Goal: Use online tool/utility: Use online tool/utility

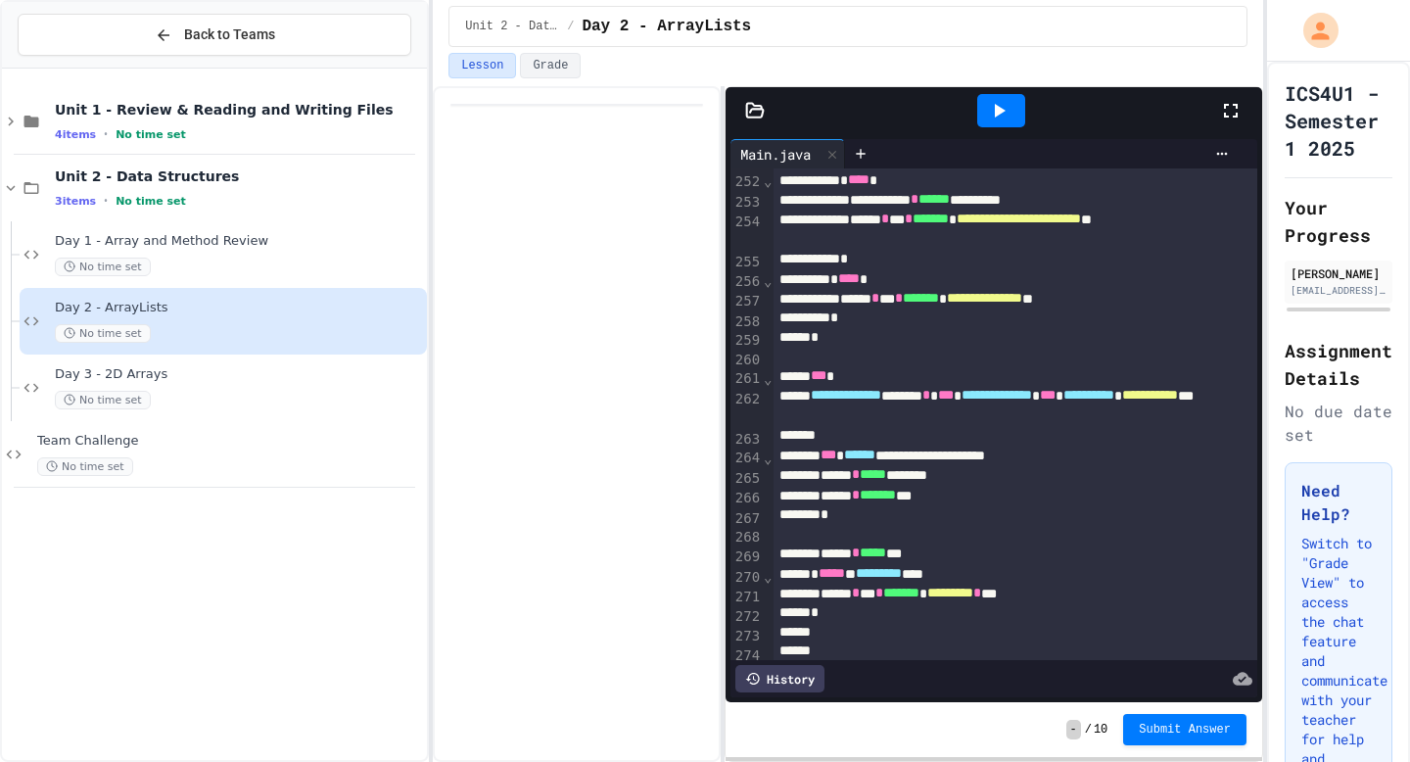
scroll to position [6120, 0]
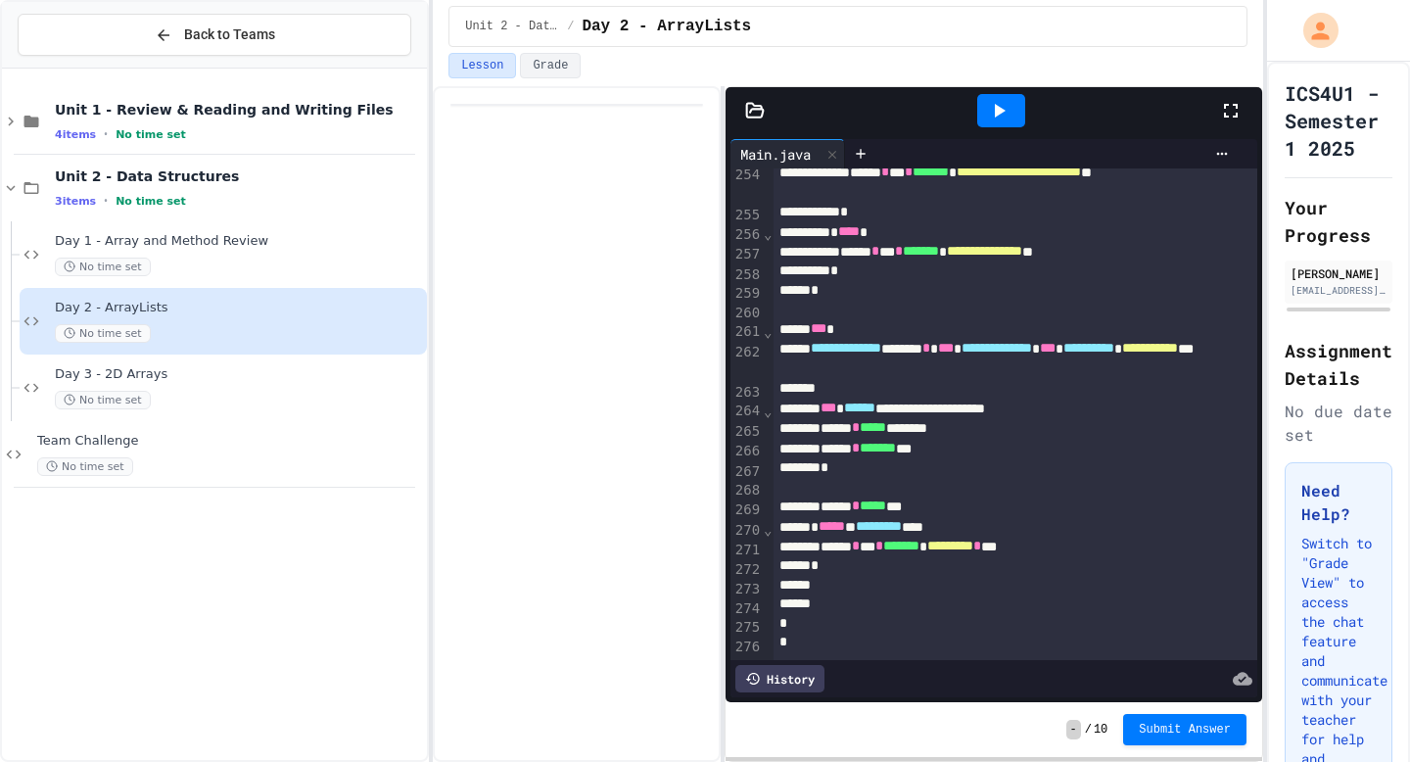
click at [1005, 113] on icon at bounding box center [998, 110] width 23 height 23
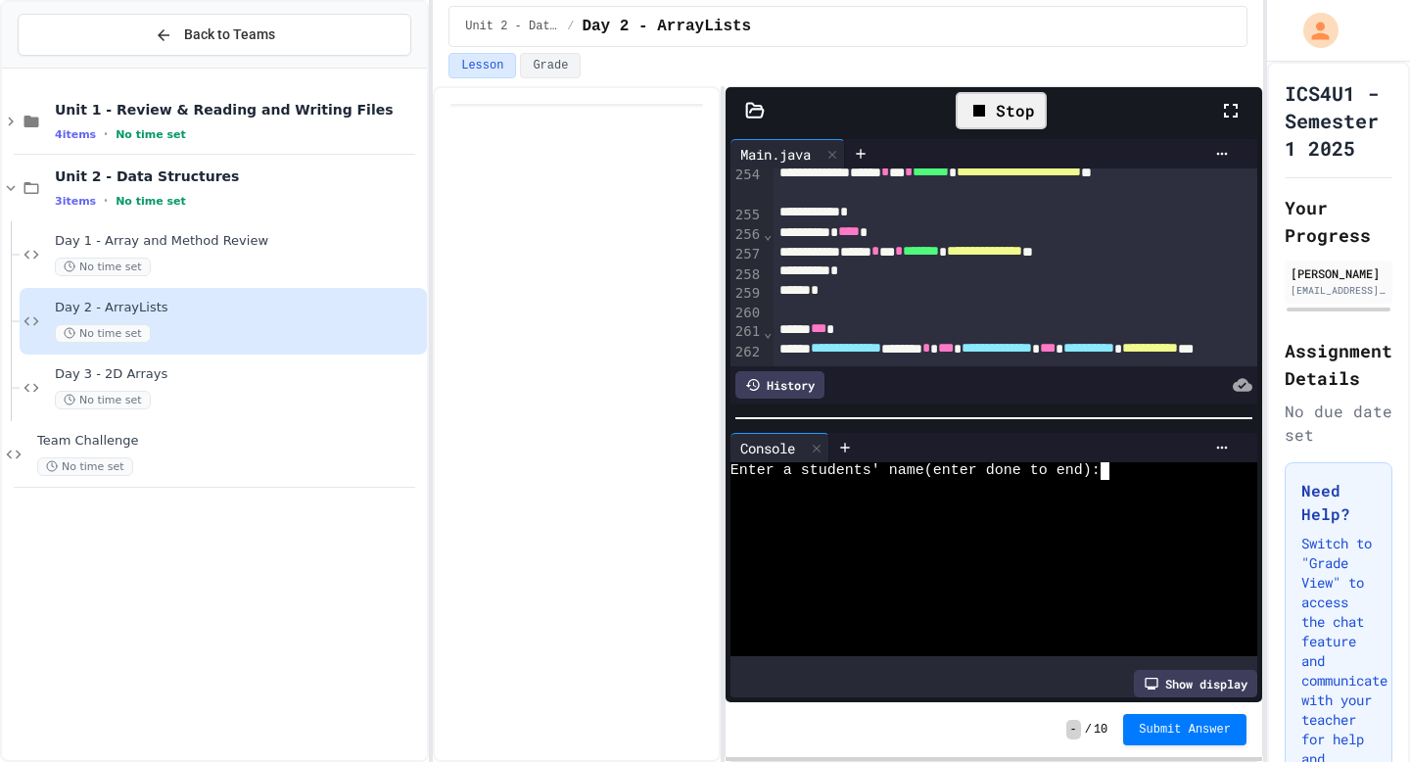
click at [1168, 502] on div at bounding box center [985, 506] width 511 height 18
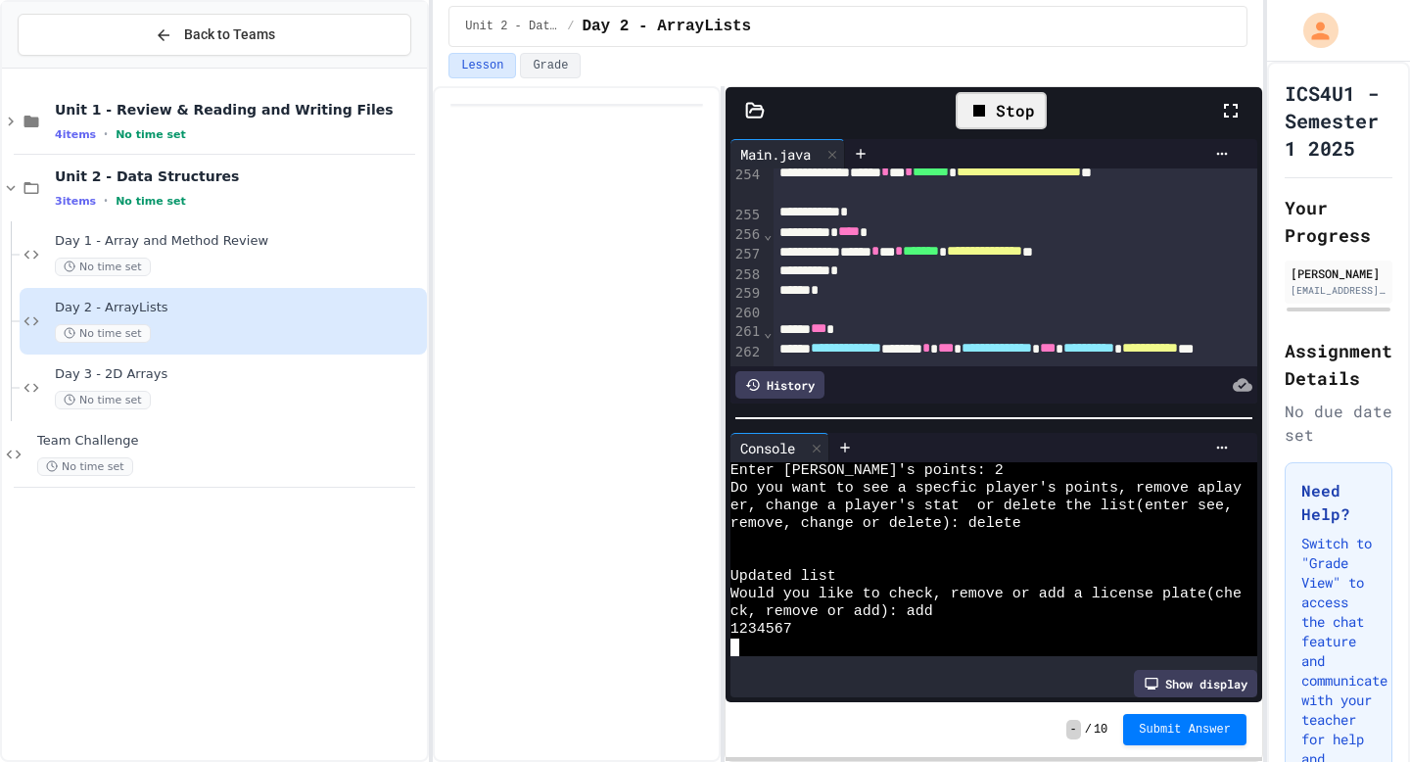
scroll to position [300, 0]
click at [918, 625] on div "1234567" at bounding box center [985, 630] width 511 height 18
click at [948, 624] on div "1234567" at bounding box center [985, 630] width 511 height 18
click at [952, 622] on div "1234567" at bounding box center [985, 630] width 511 height 18
click at [762, 112] on icon at bounding box center [754, 110] width 17 height 14
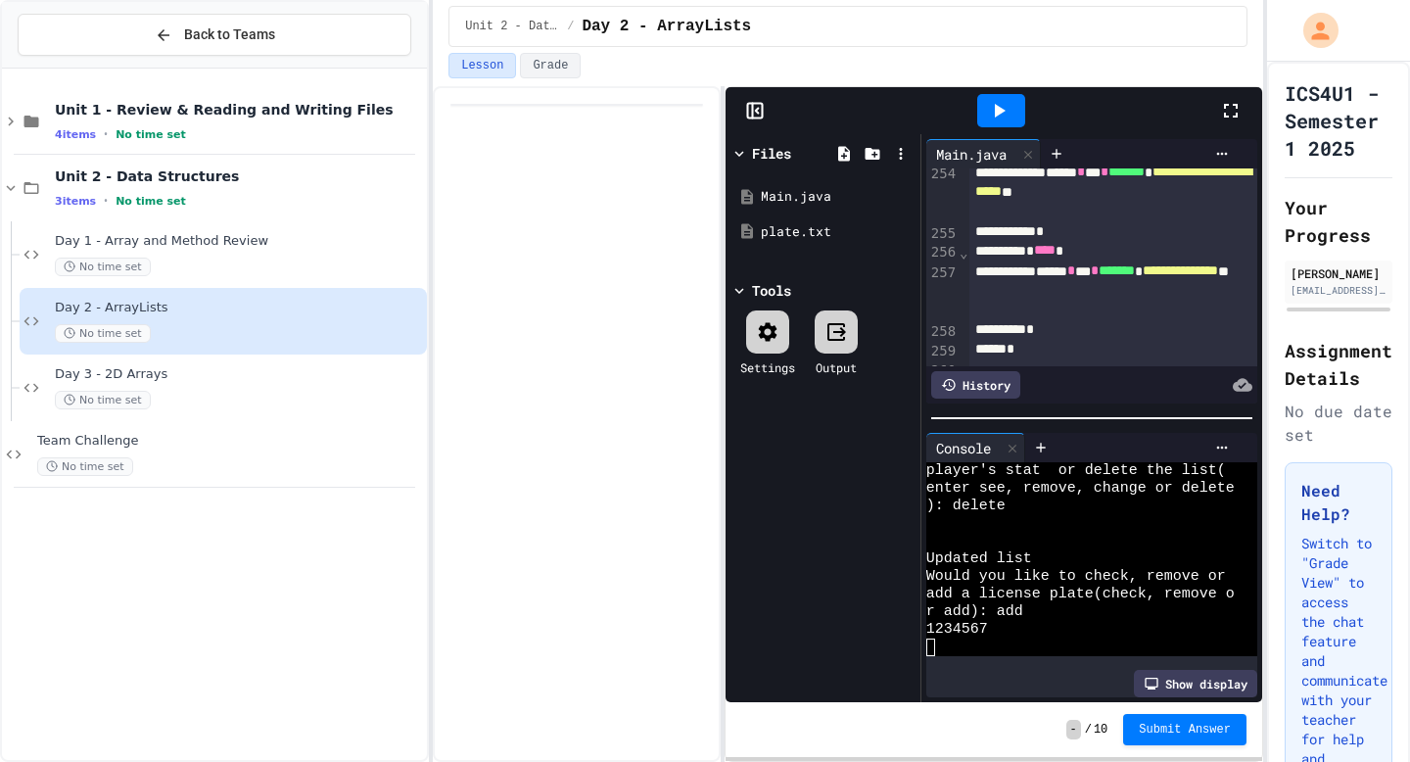
scroll to position [440, 0]
click at [806, 227] on div "plate.txt" at bounding box center [826, 232] width 131 height 20
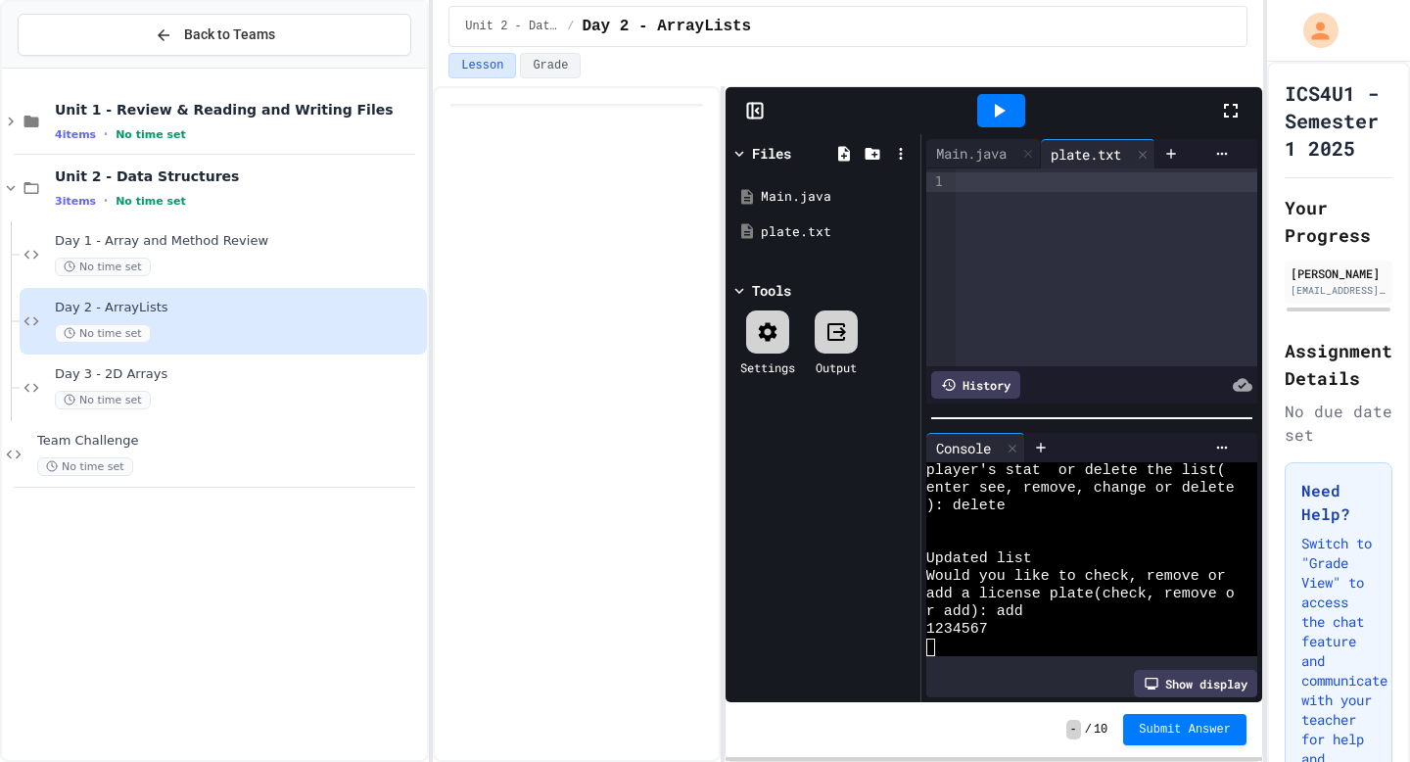
click at [998, 120] on icon at bounding box center [998, 110] width 23 height 23
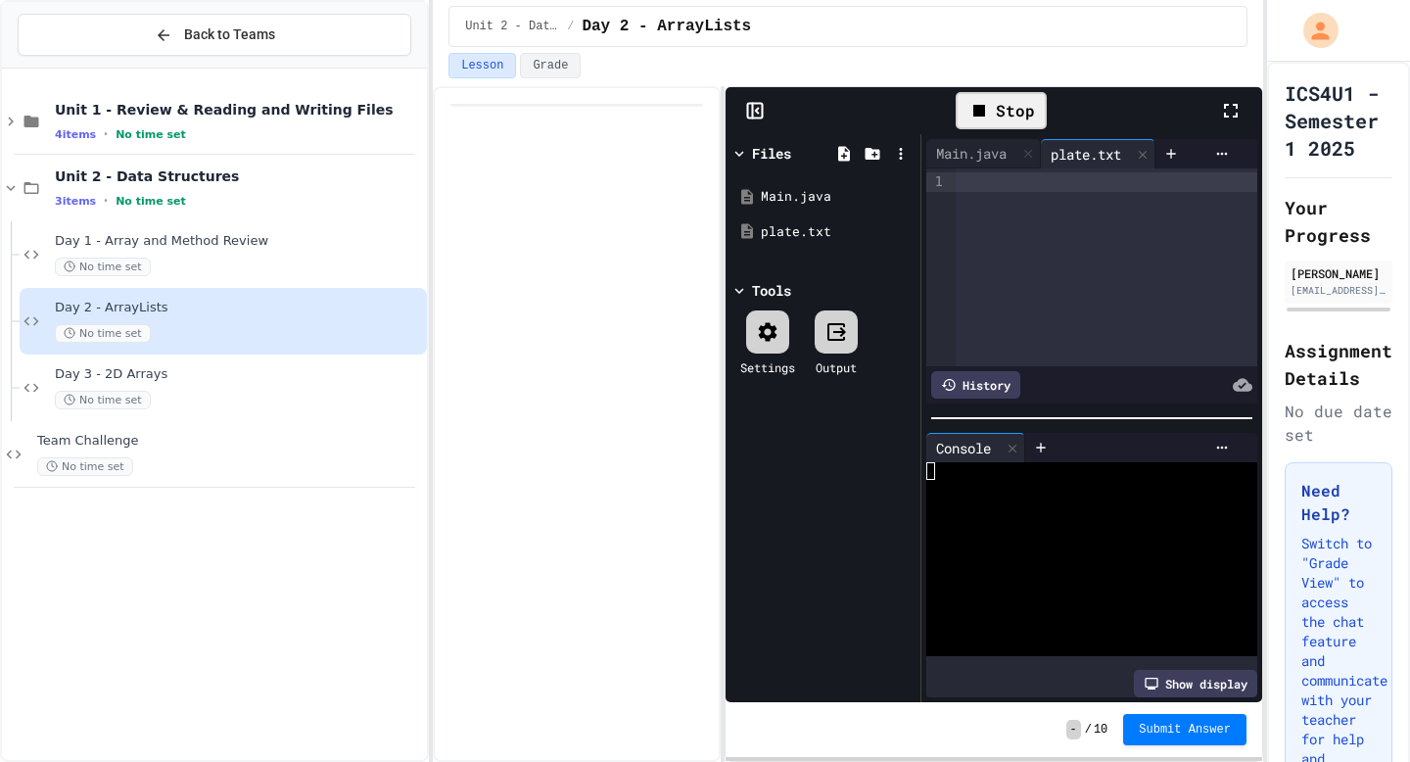
click at [1036, 515] on div at bounding box center [1080, 524] width 308 height 18
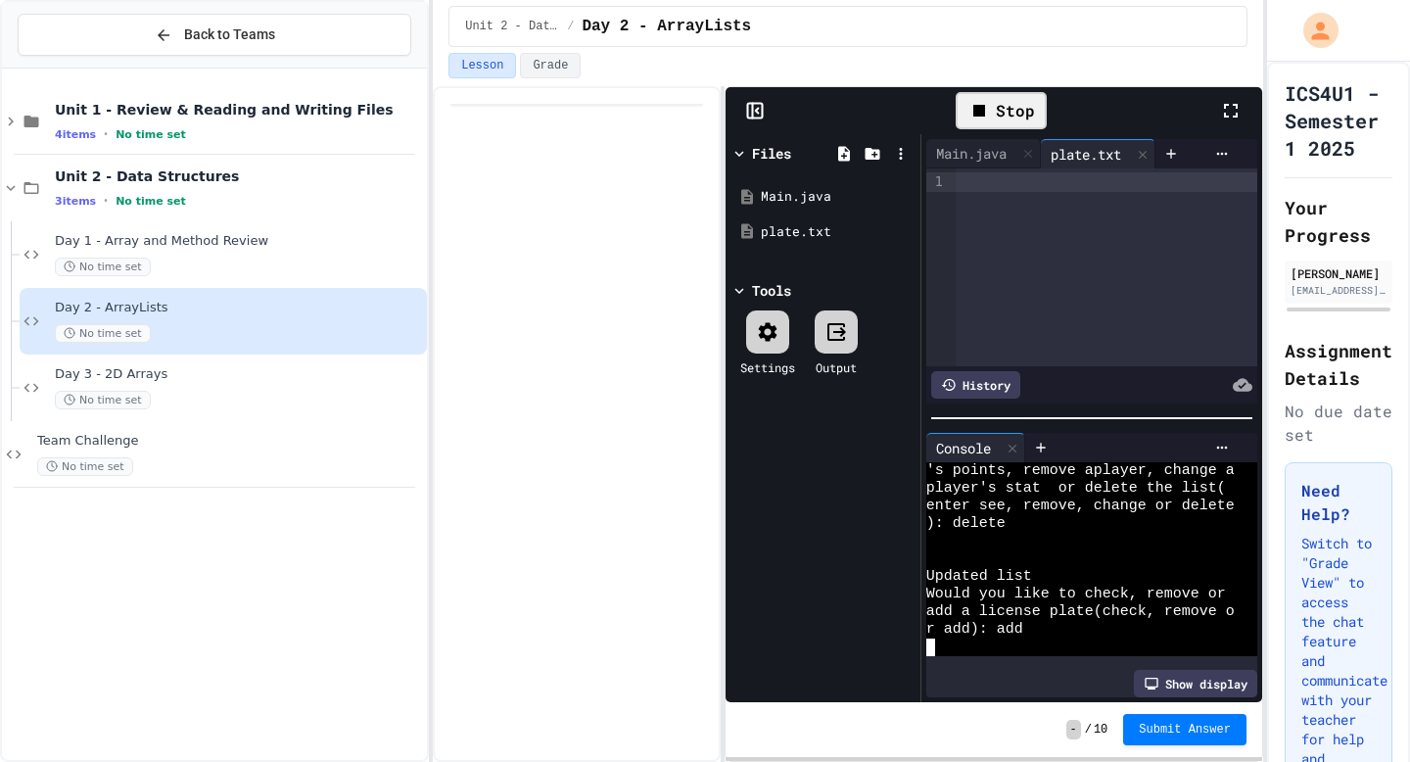
scroll to position [282, 0]
click at [756, 117] on rect at bounding box center [754, 111] width 15 height 15
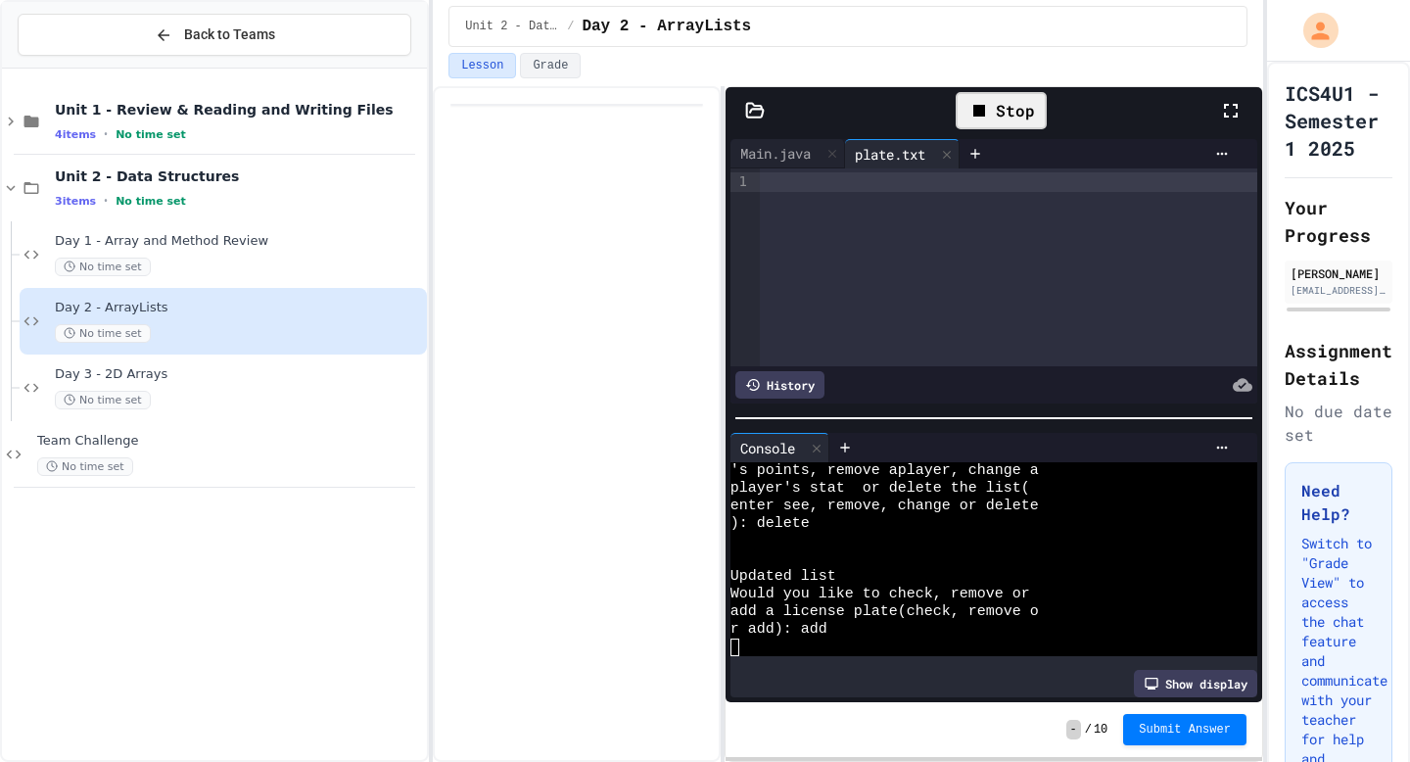
scroll to position [176, 0]
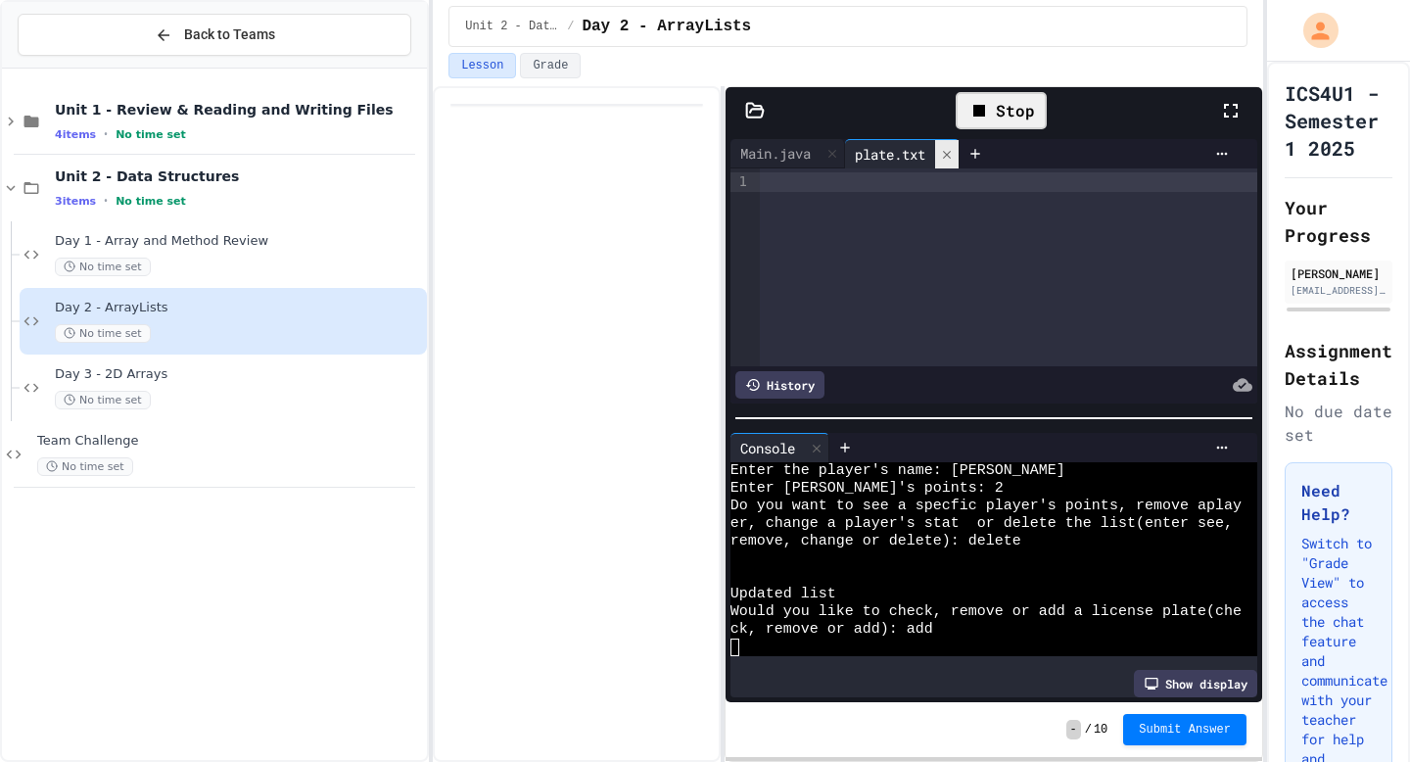
click at [958, 156] on div at bounding box center [946, 154] width 23 height 28
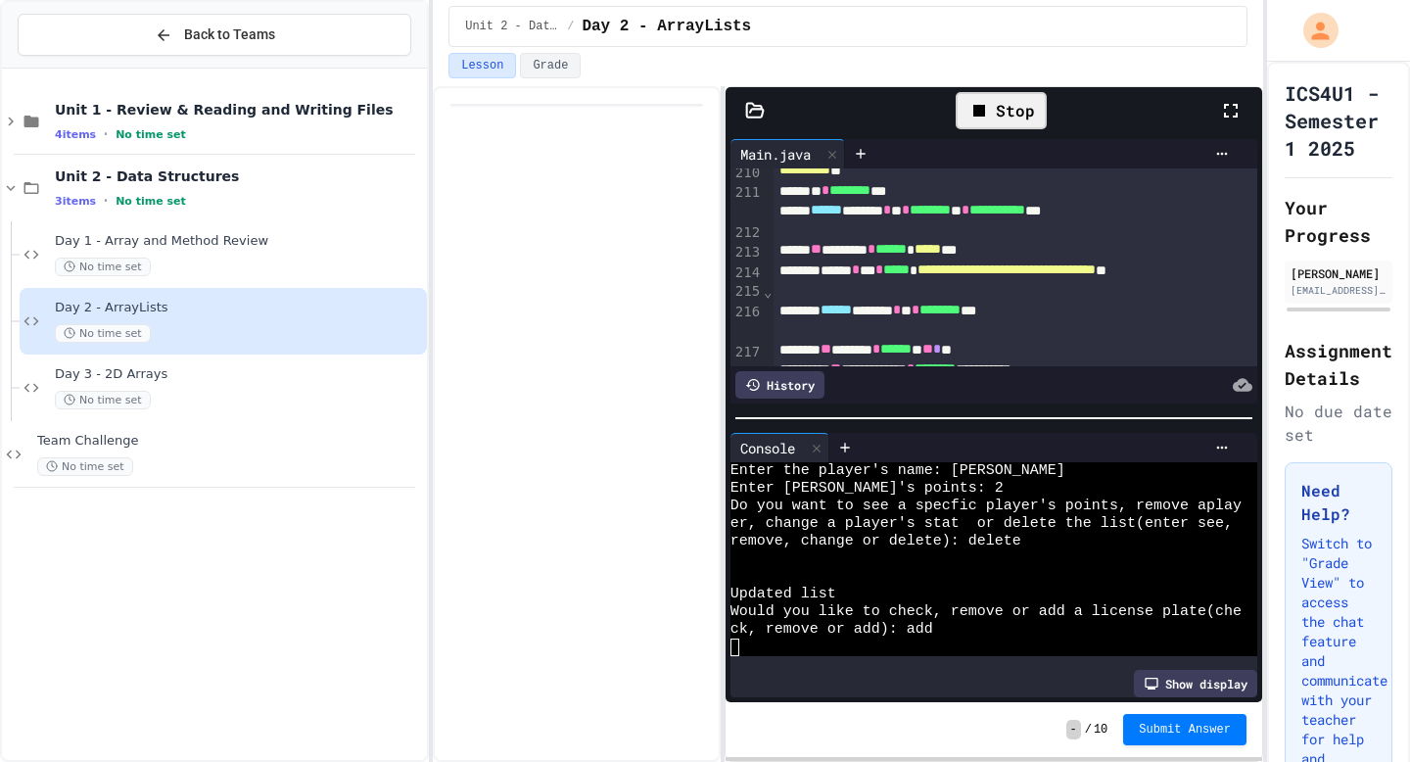
scroll to position [5106, 0]
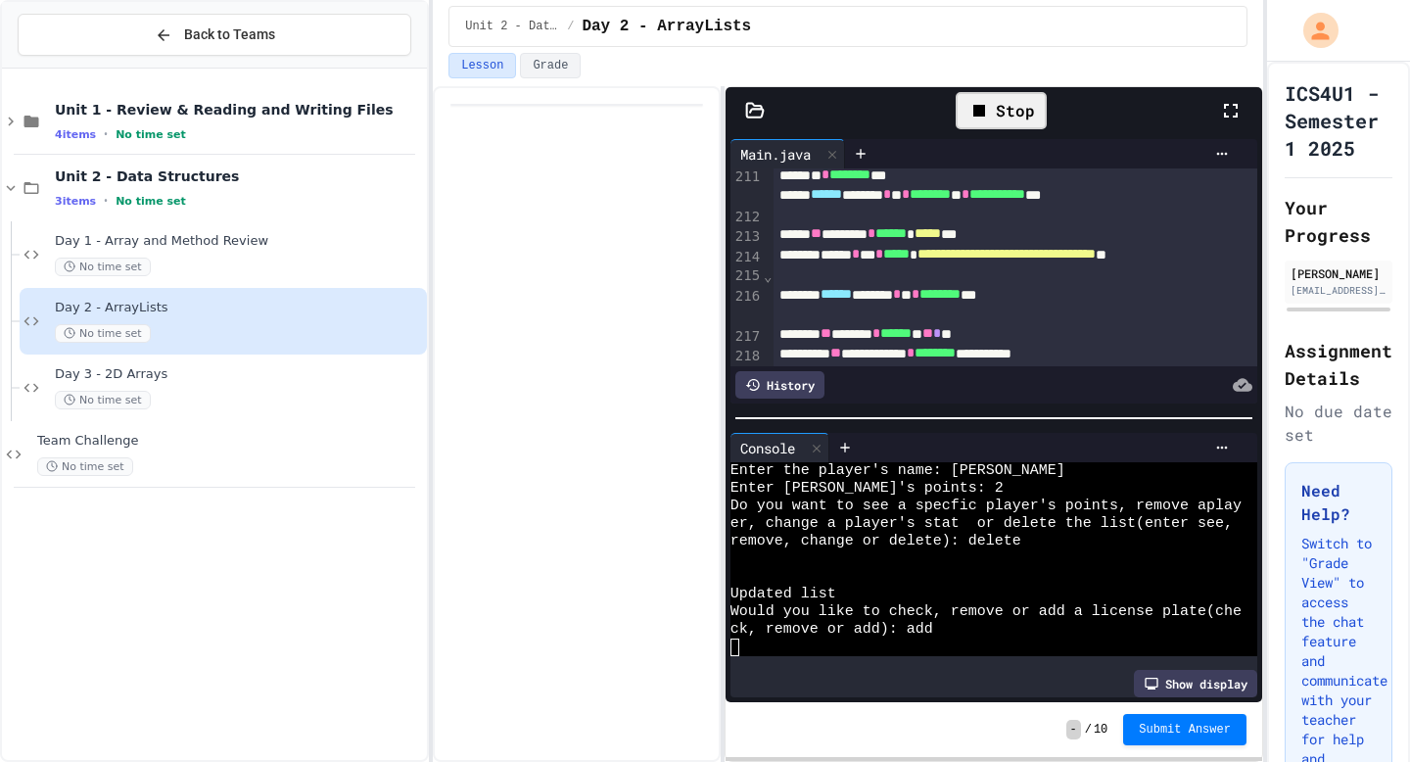
click at [1019, 670] on div "Show display" at bounding box center [993, 683] width 527 height 27
click at [1019, 647] on div at bounding box center [985, 647] width 511 height 18
click at [764, 112] on div at bounding box center [754, 111] width 59 height 20
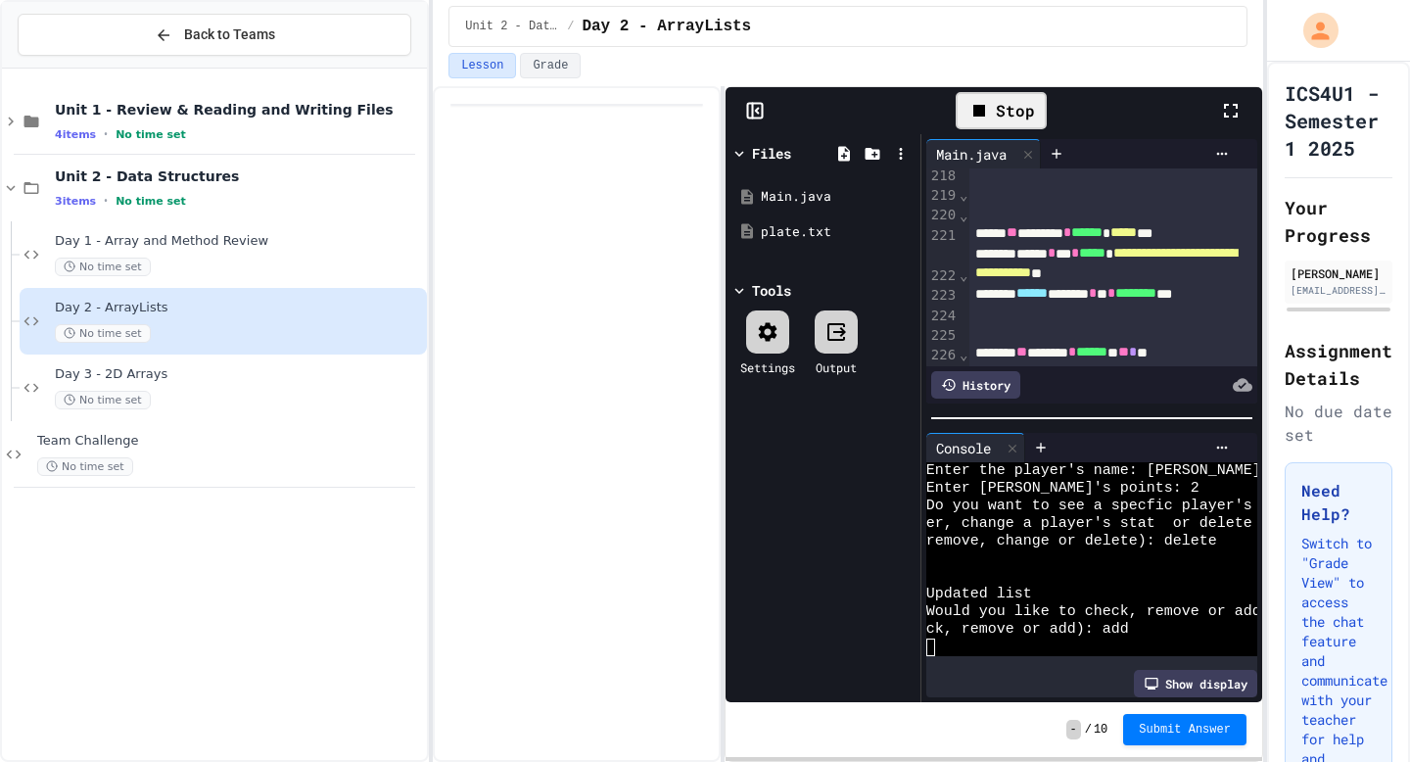
scroll to position [282, 0]
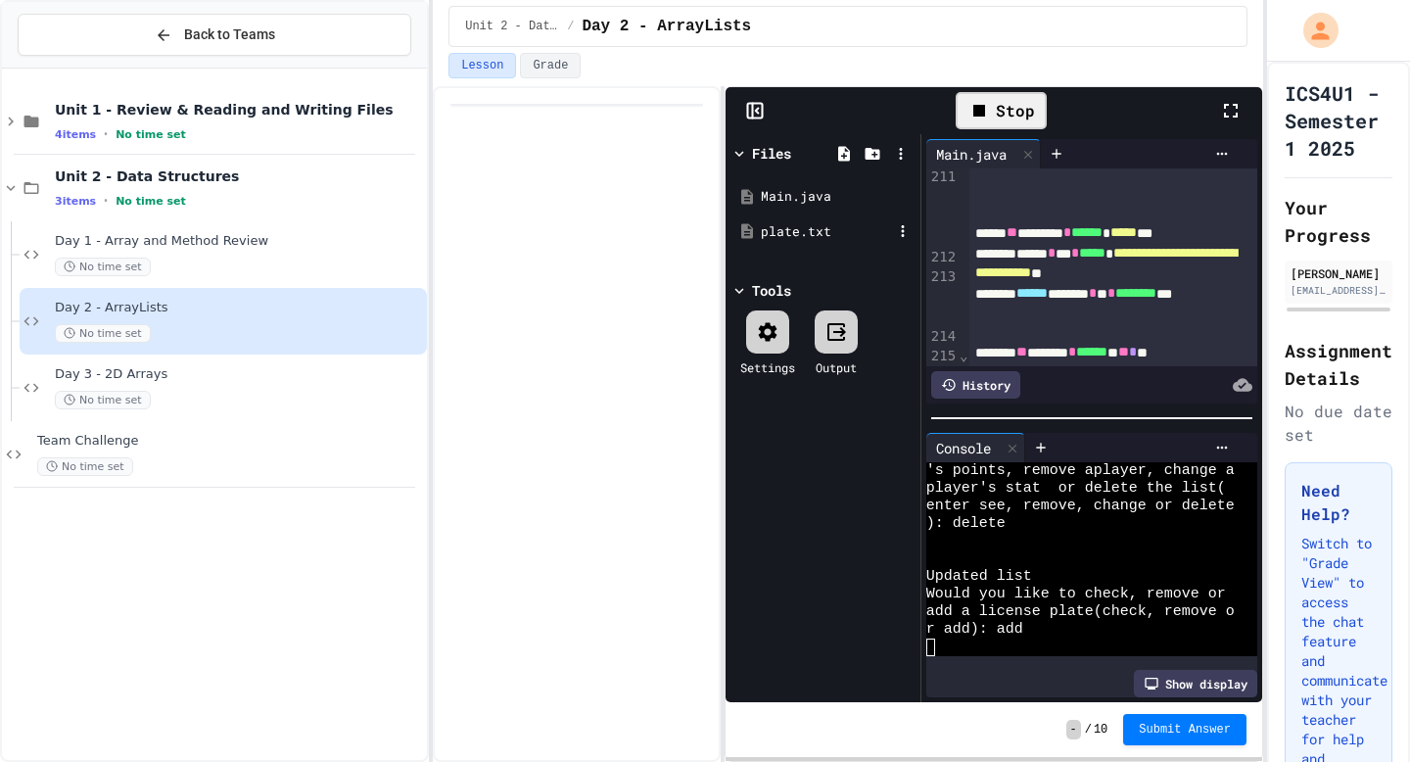
click at [813, 230] on div "plate.txt" at bounding box center [826, 232] width 131 height 20
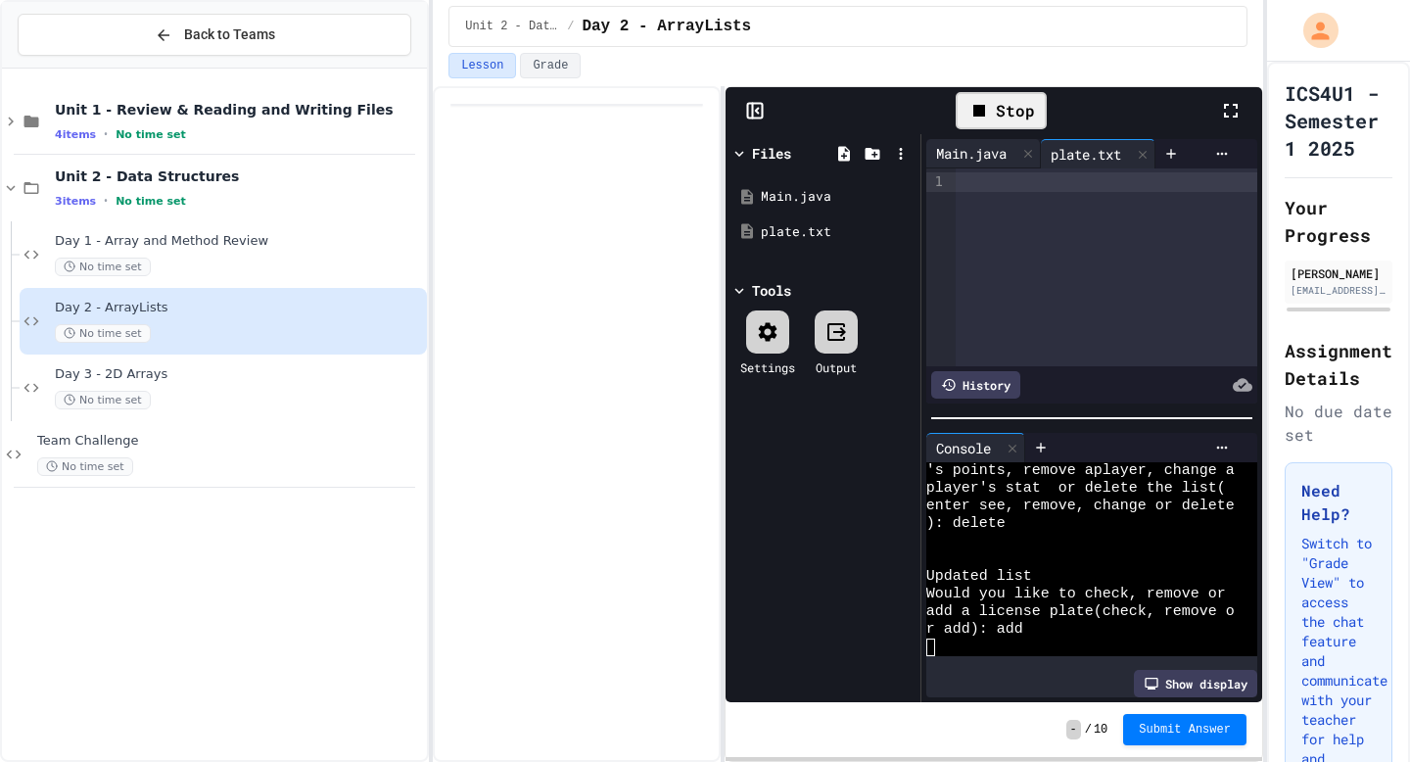
click at [978, 148] on div "Main.java" at bounding box center [971, 153] width 90 height 21
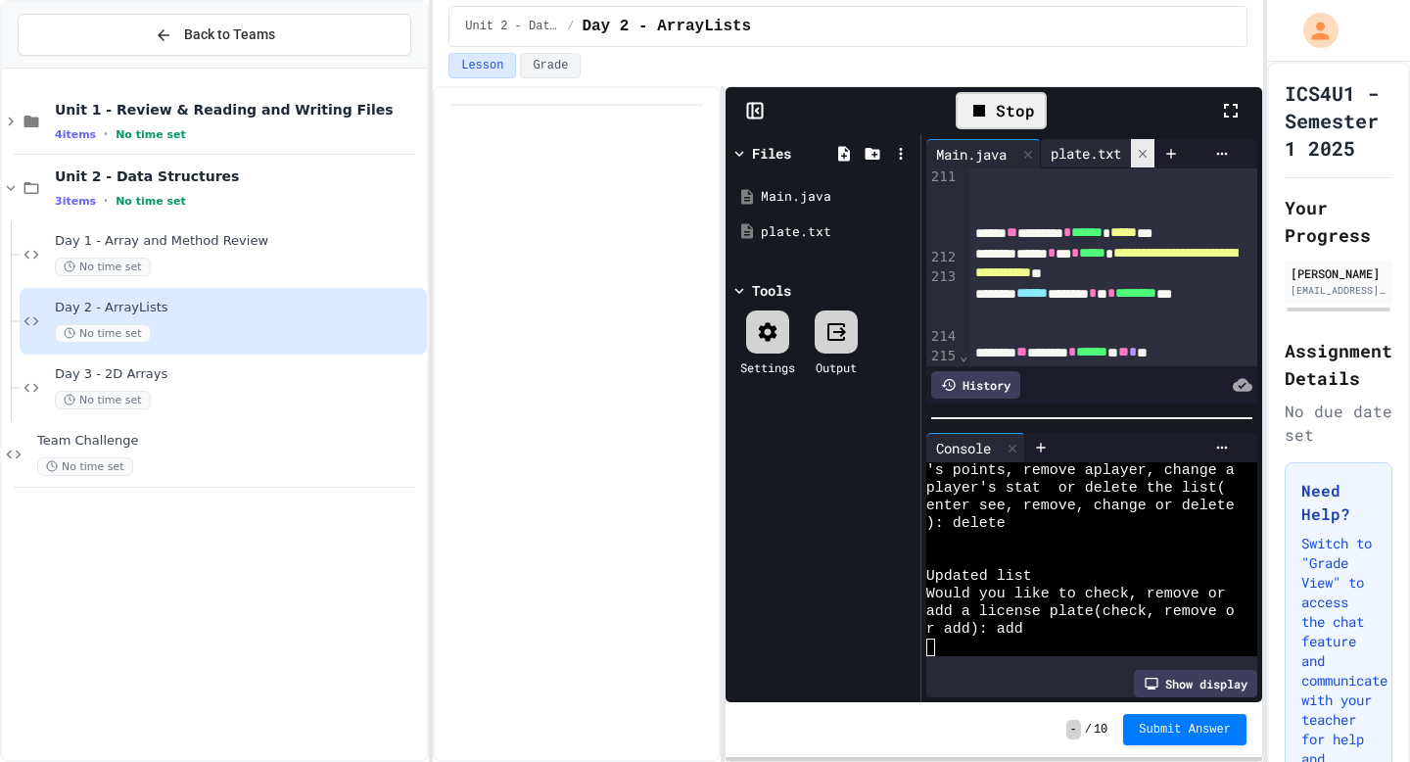
click at [1142, 153] on icon at bounding box center [1142, 154] width 14 height 14
click at [758, 112] on icon at bounding box center [755, 111] width 20 height 20
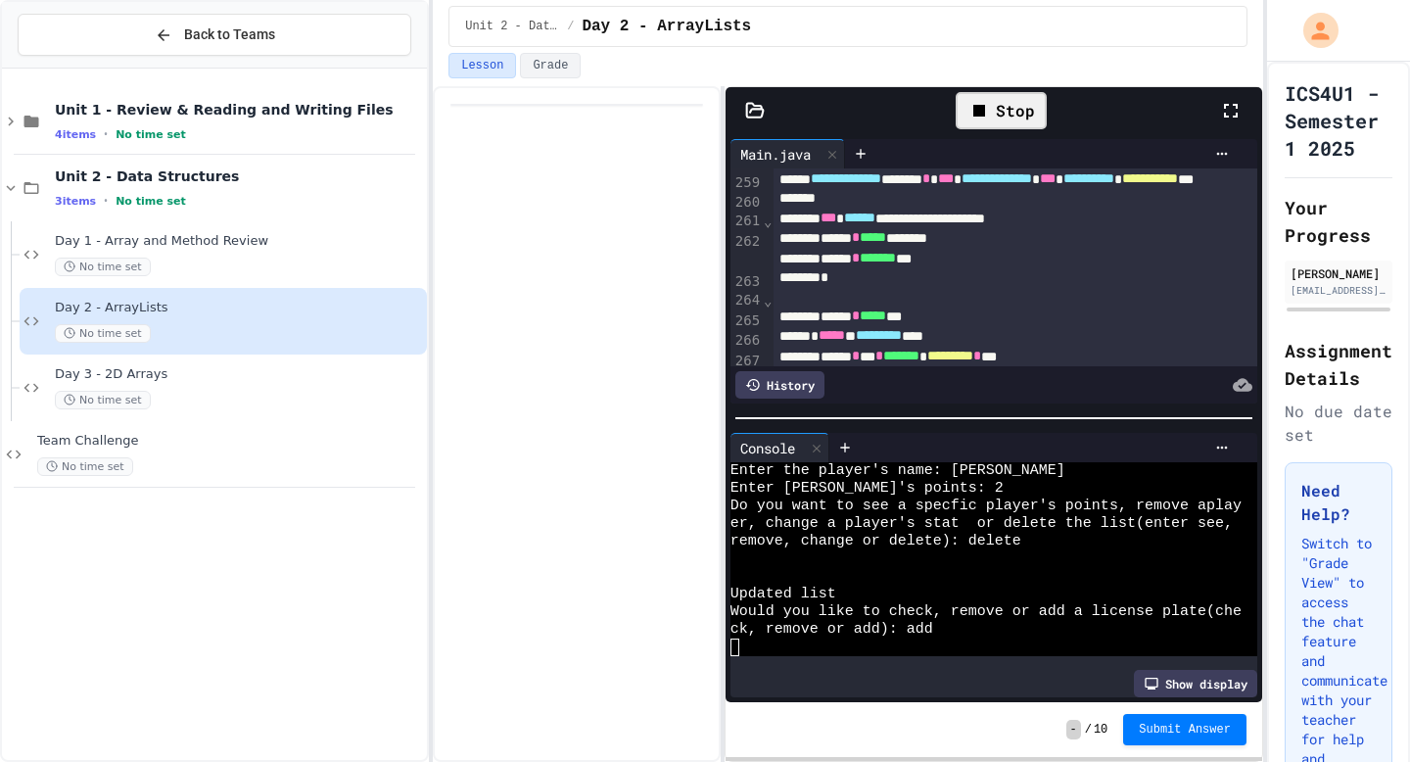
scroll to position [6401, 0]
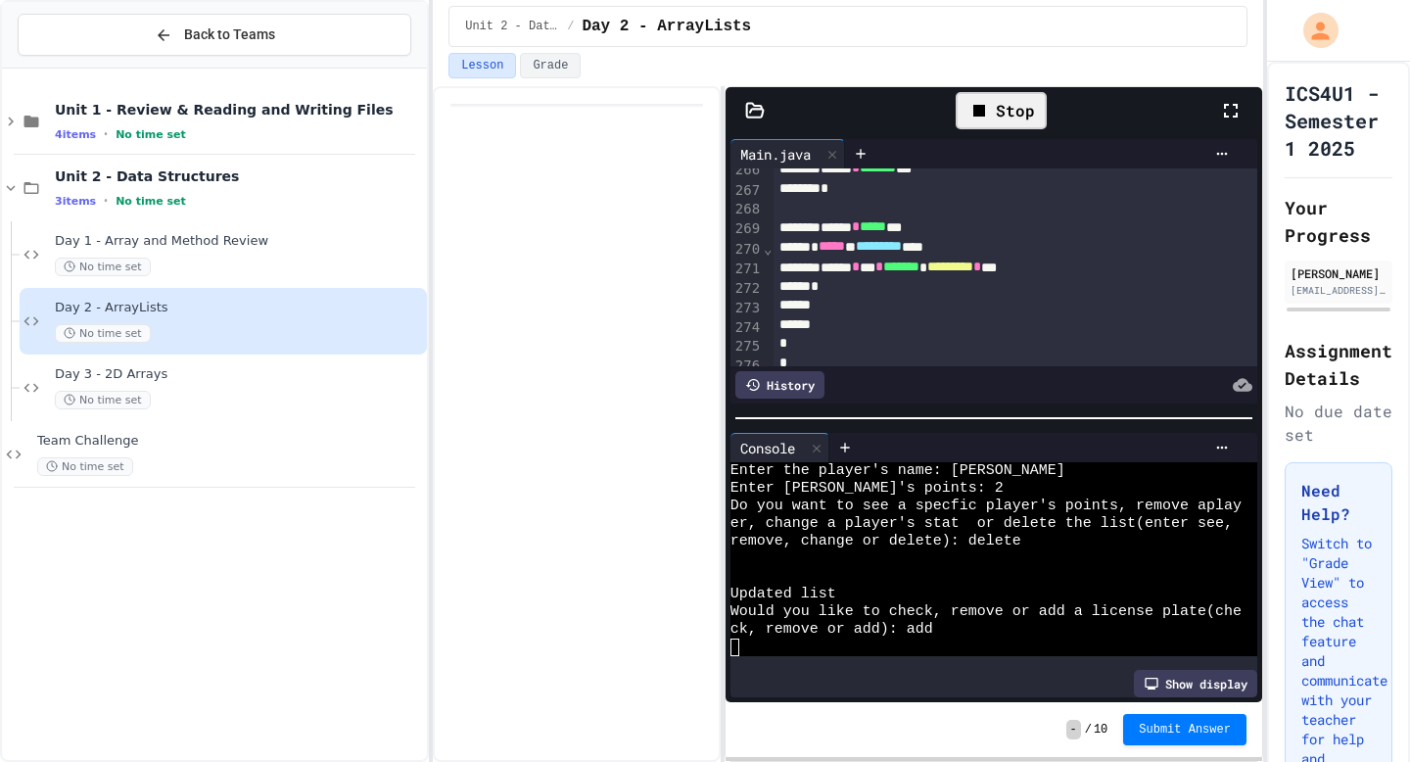
click at [962, 652] on div at bounding box center [985, 647] width 511 height 18
